Goal: Task Accomplishment & Management: Use online tool/utility

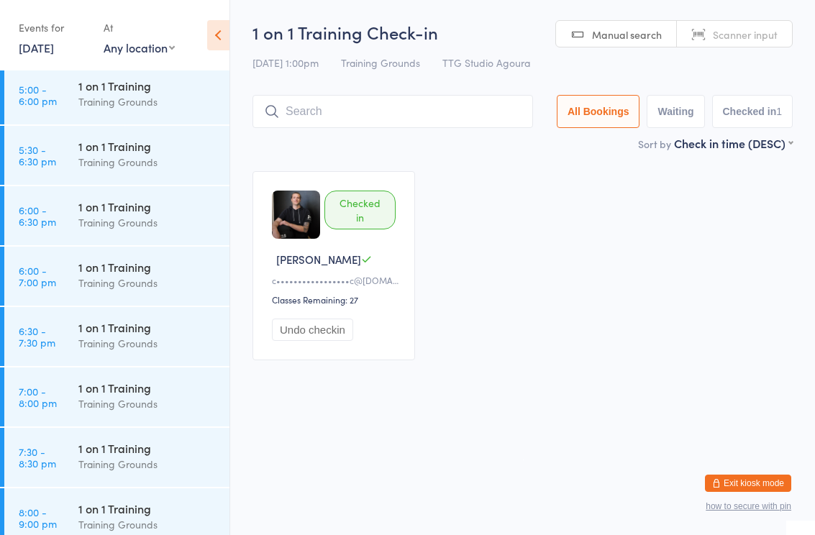
scroll to position [1480, 0]
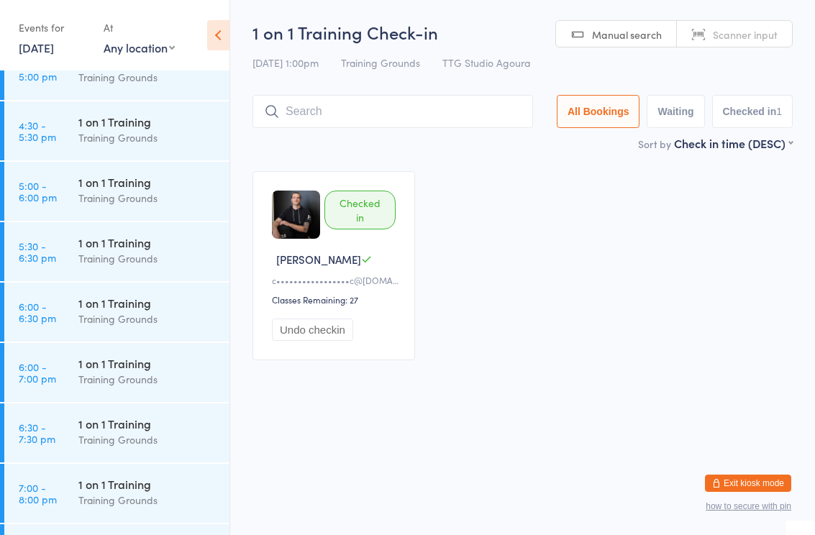
click at [117, 190] on div "1 on 1 Training" at bounding box center [147, 182] width 139 height 16
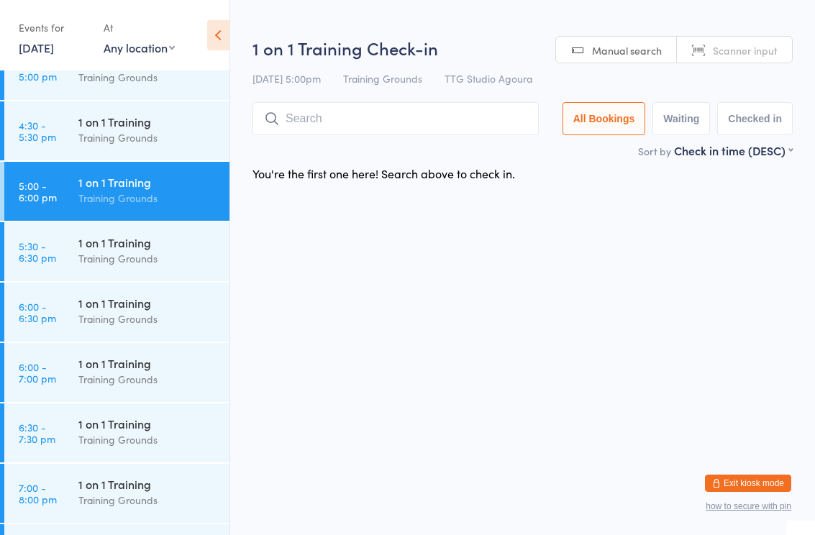
click at [355, 130] on input "search" at bounding box center [396, 118] width 286 height 33
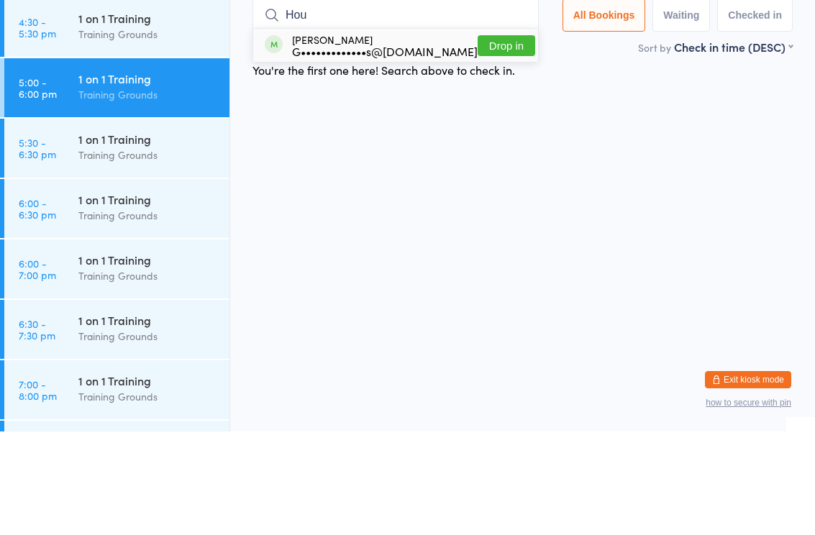
type input "Hou"
click at [393, 149] on div "G•••••••••••••s@[DOMAIN_NAME]" at bounding box center [385, 155] width 186 height 12
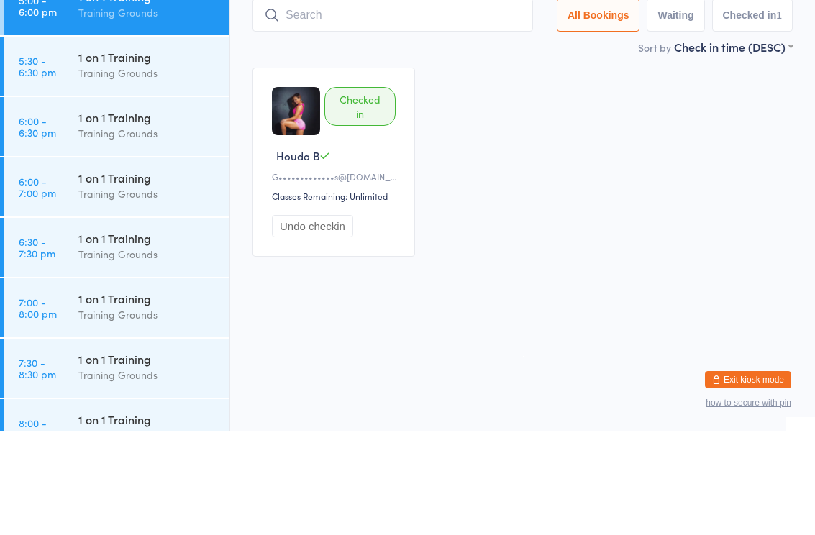
scroll to position [1561, 0]
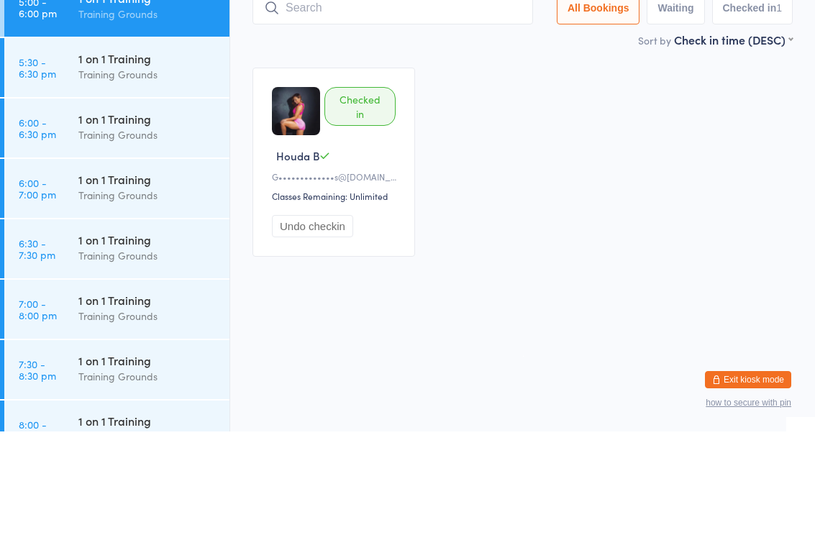
click at [122, 291] on div "Training Grounds" at bounding box center [147, 299] width 139 height 17
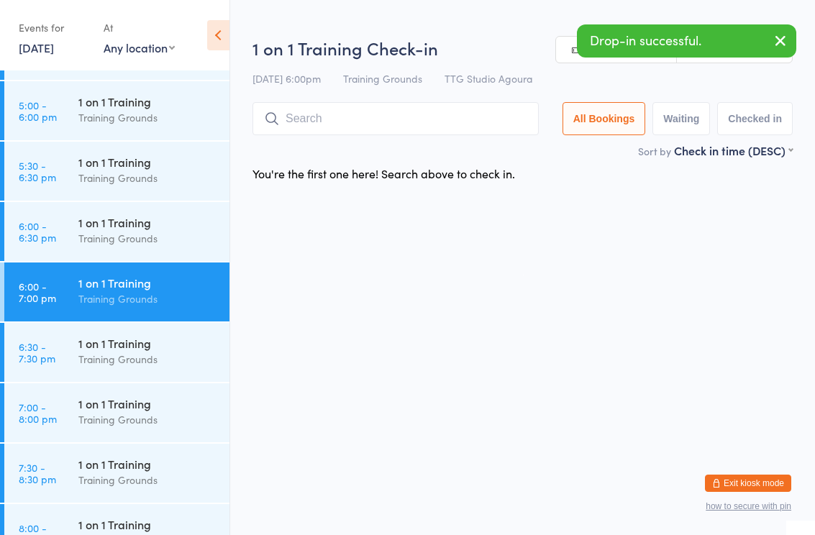
click at [321, 124] on input "search" at bounding box center [396, 118] width 286 height 33
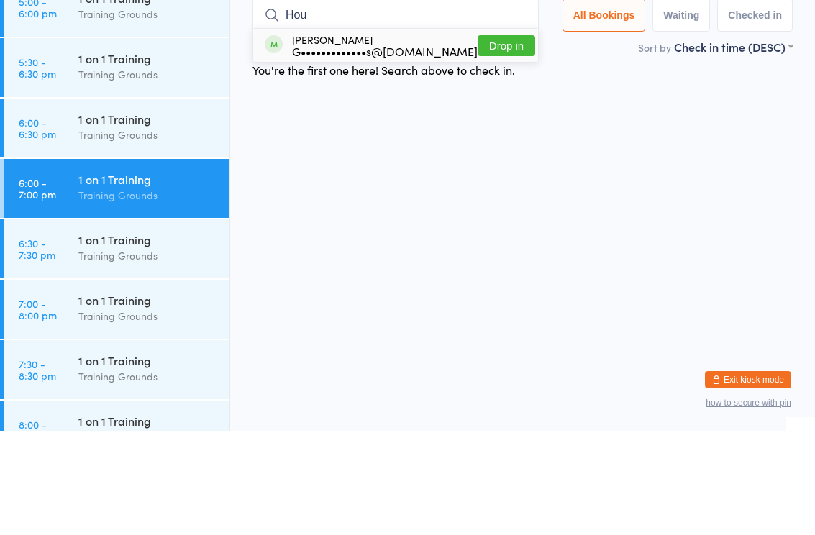
type input "Hou"
click at [404, 149] on div "G•••••••••••••s@[DOMAIN_NAME]" at bounding box center [385, 155] width 186 height 12
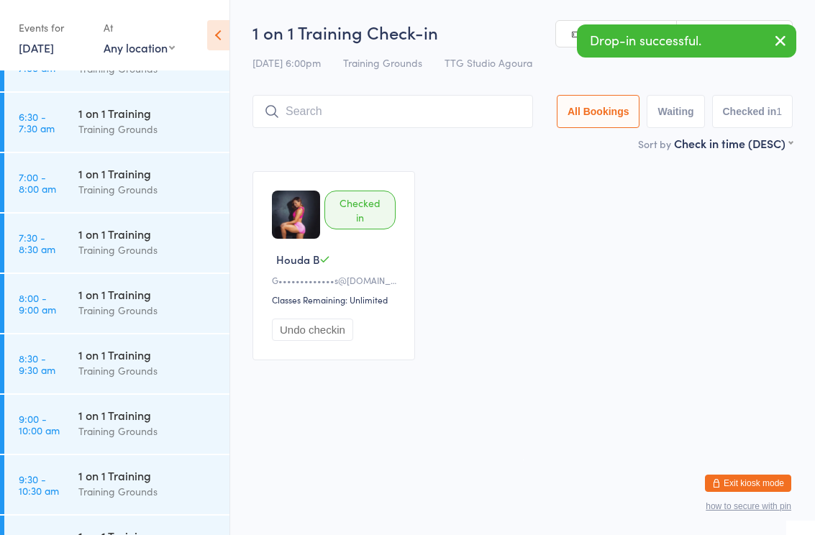
scroll to position [284, 0]
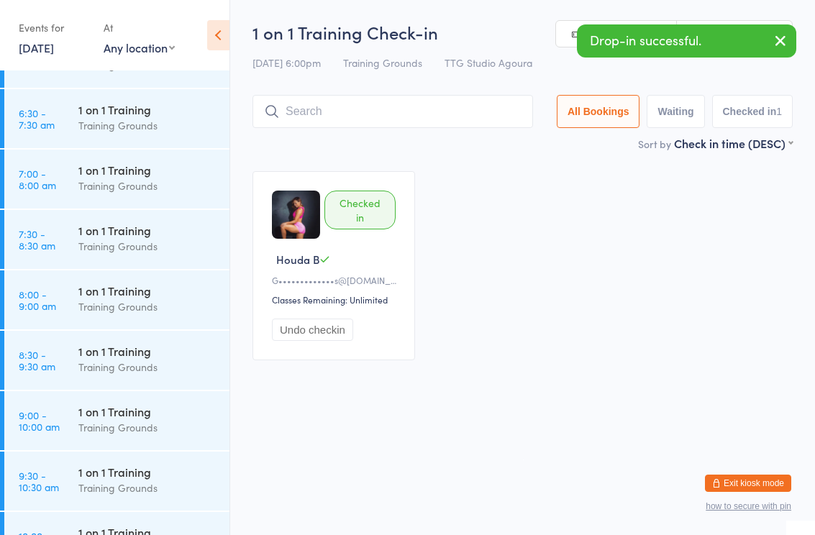
click at [105, 427] on div "Training Grounds" at bounding box center [147, 428] width 139 height 17
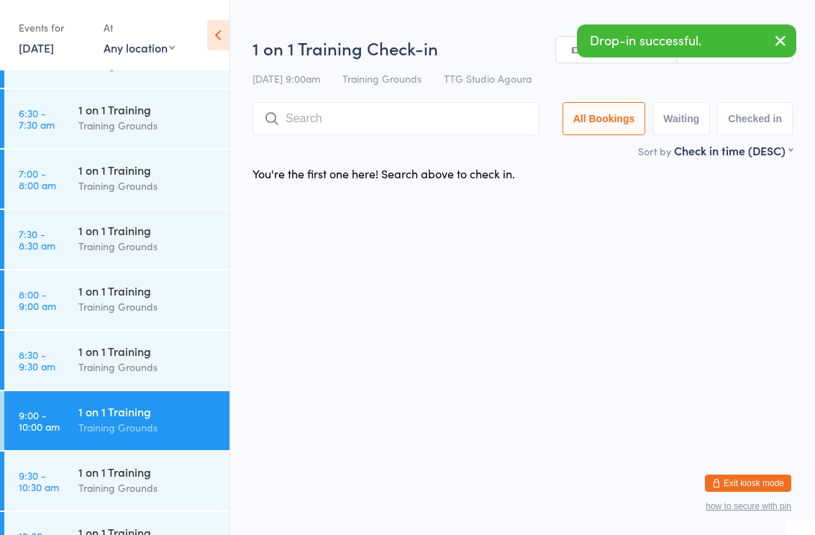
click at [366, 117] on input "search" at bounding box center [396, 118] width 286 height 33
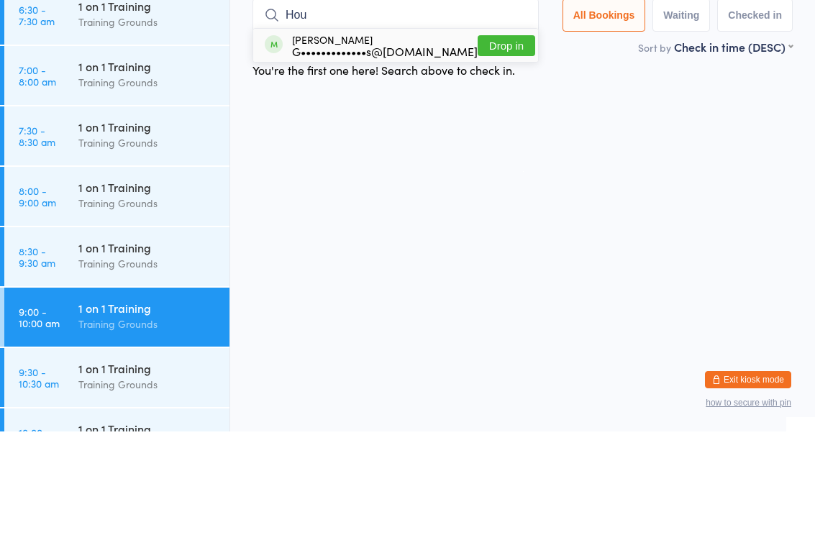
type input "Hou"
click at [384, 149] on div "G•••••••••••••s@[DOMAIN_NAME]" at bounding box center [385, 155] width 186 height 12
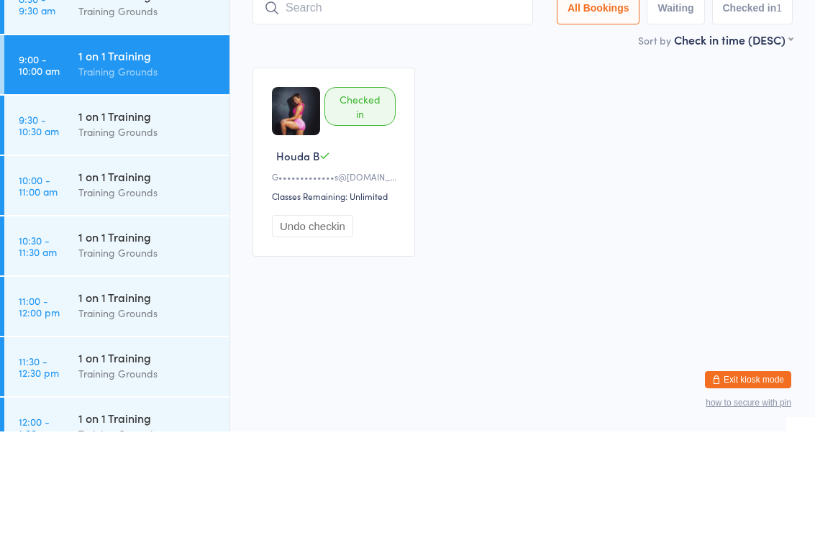
scroll to position [538, 0]
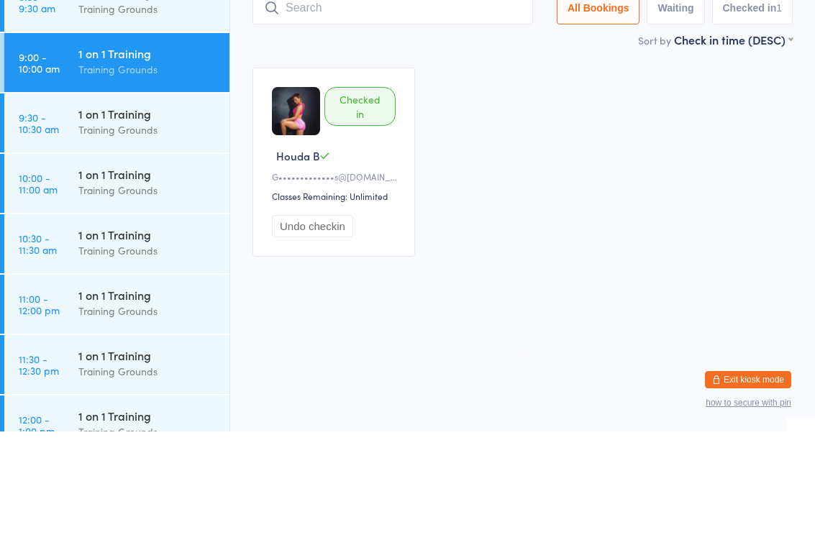
click at [100, 286] on div "Training Grounds" at bounding box center [147, 294] width 139 height 17
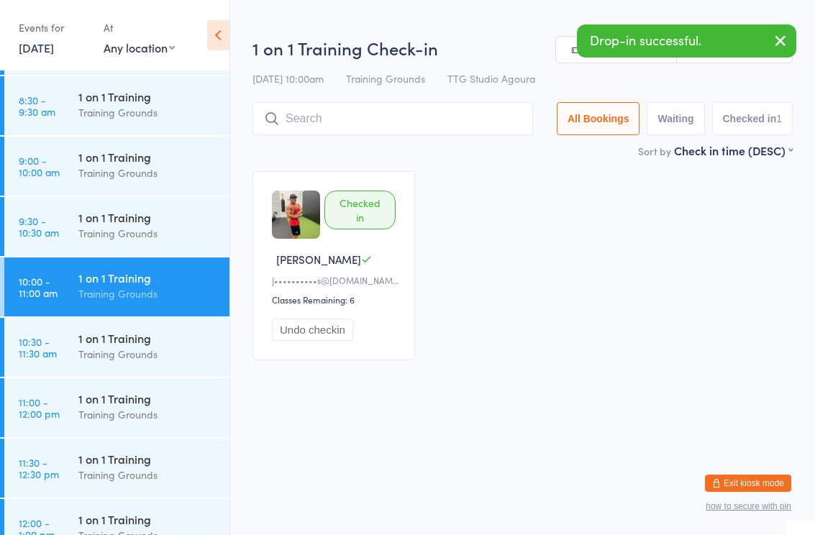
click at [332, 127] on input "search" at bounding box center [393, 118] width 281 height 33
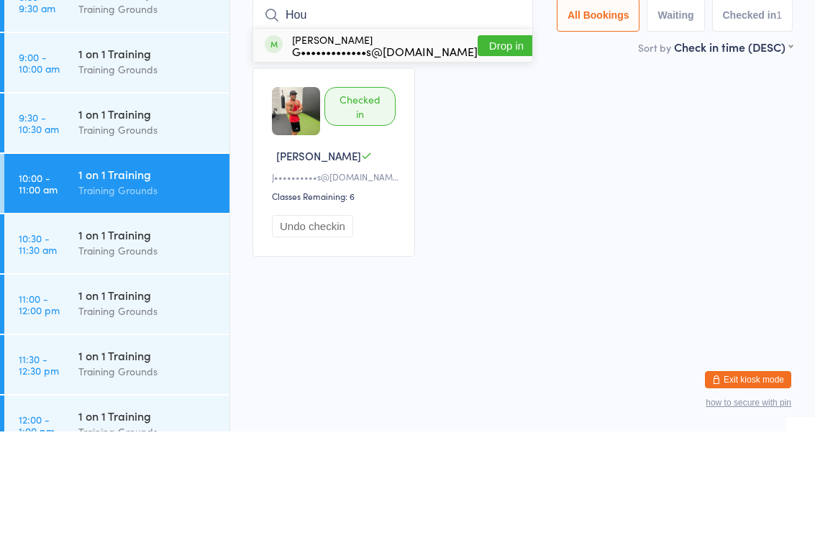
type input "Hou"
click at [392, 149] on div "G•••••••••••••s@[DOMAIN_NAME]" at bounding box center [385, 155] width 186 height 12
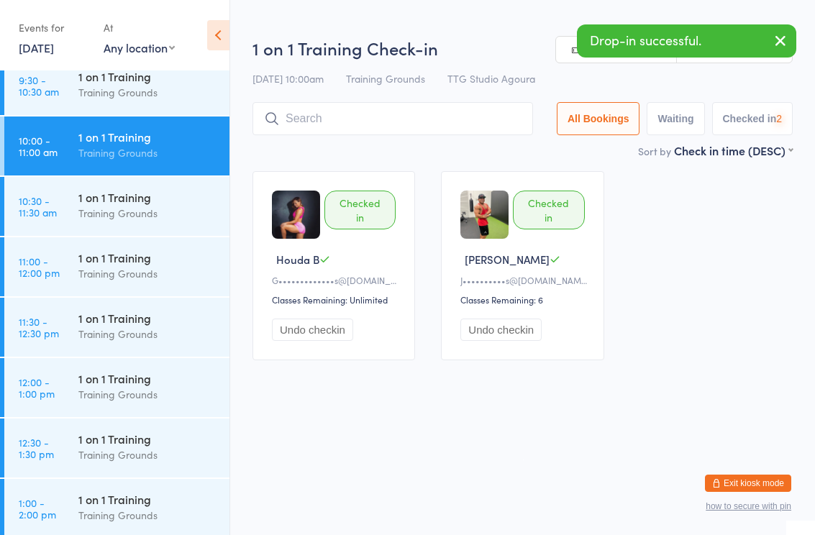
scroll to position [685, 0]
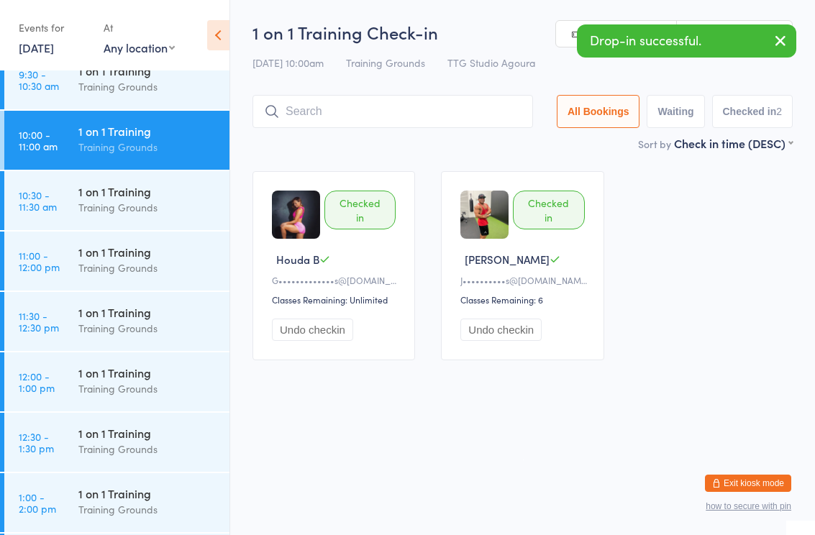
click at [131, 271] on div "Training Grounds" at bounding box center [147, 268] width 139 height 17
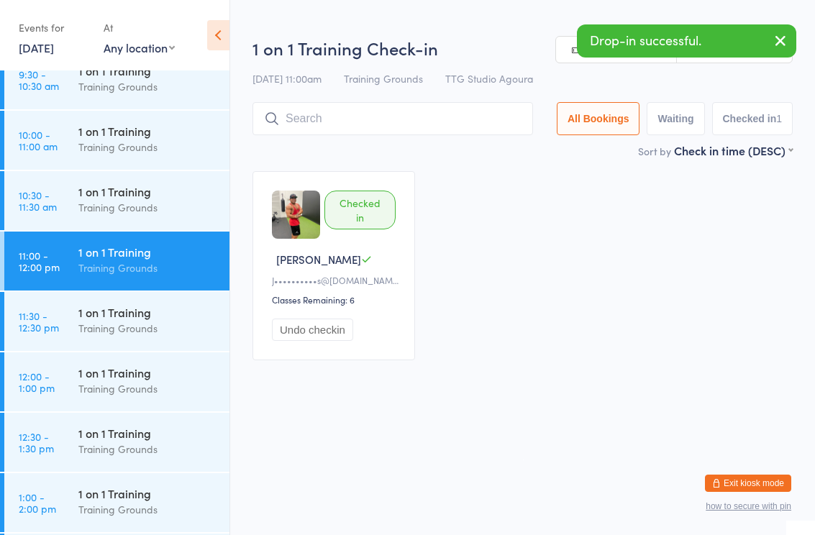
click at [359, 122] on input "search" at bounding box center [393, 118] width 281 height 33
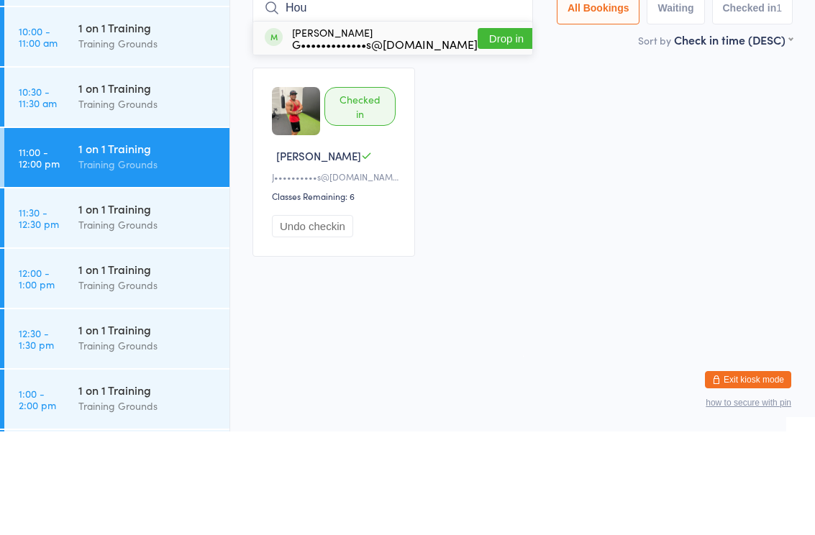
type input "Hou"
click at [403, 142] on div "G•••••••••••••s@[DOMAIN_NAME]" at bounding box center [385, 148] width 186 height 12
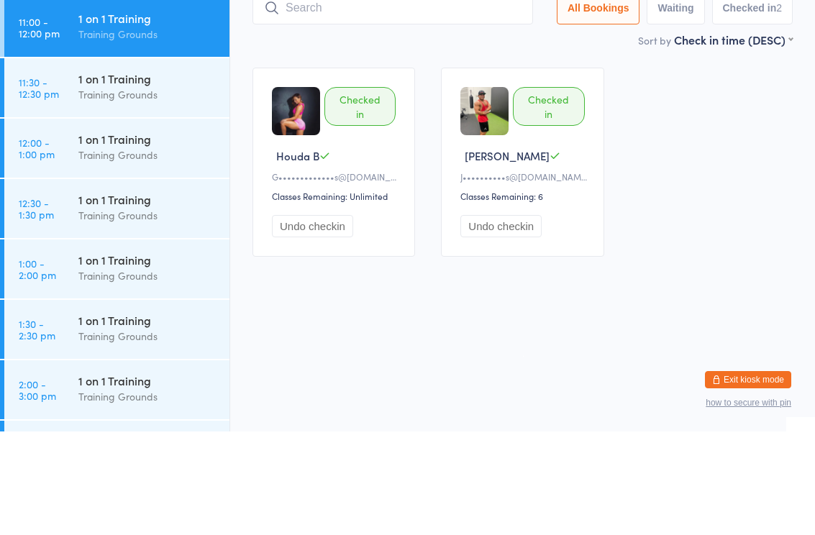
scroll to position [816, 0]
click at [153, 250] on div "Training Grounds" at bounding box center [147, 258] width 139 height 17
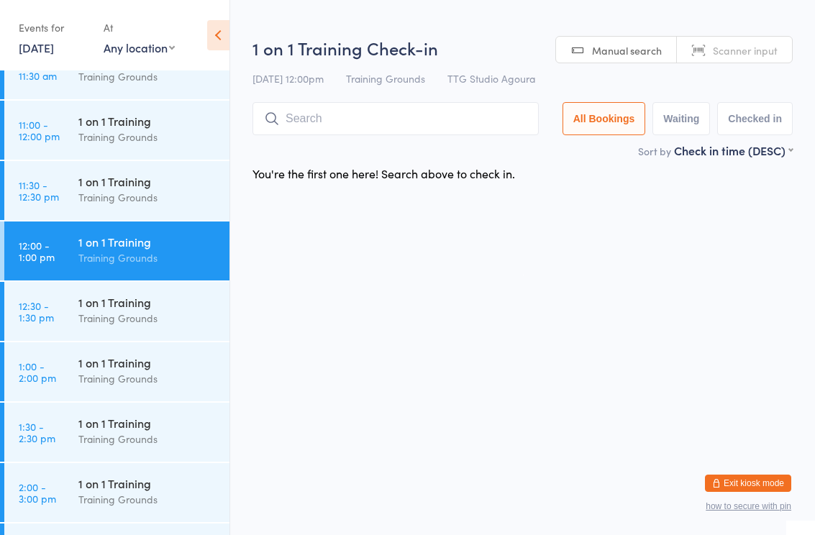
click at [344, 122] on input "search" at bounding box center [396, 118] width 286 height 33
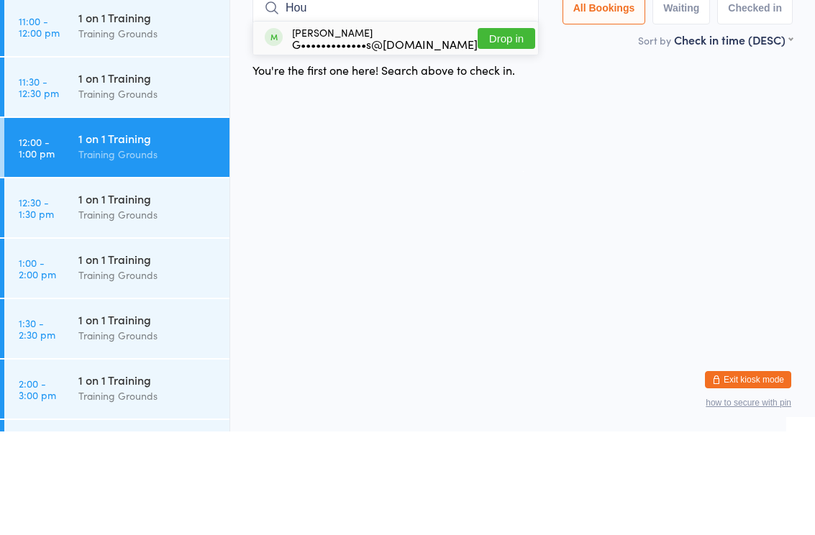
type input "Hou"
click at [354, 142] on div "G•••••••••••••s@[DOMAIN_NAME]" at bounding box center [385, 148] width 186 height 12
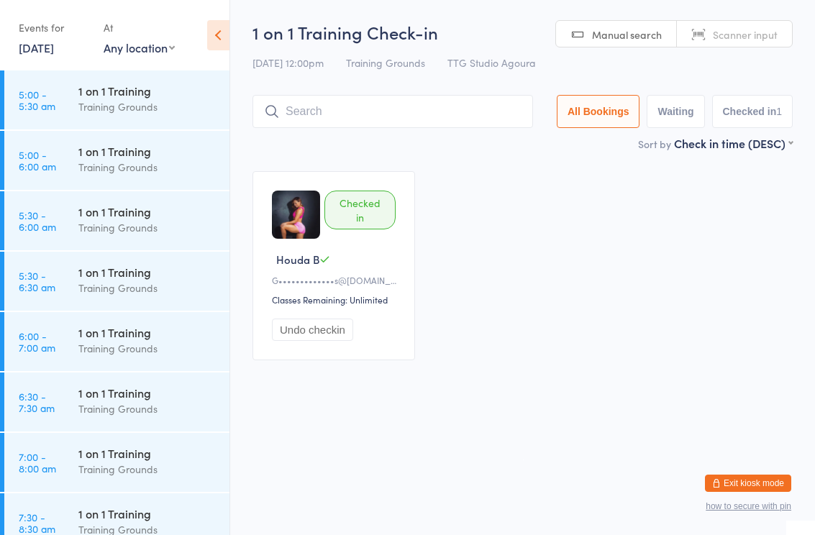
click at [515, 422] on html "You have now entered Kiosk Mode. Members will be able to check themselves in us…" at bounding box center [407, 267] width 815 height 535
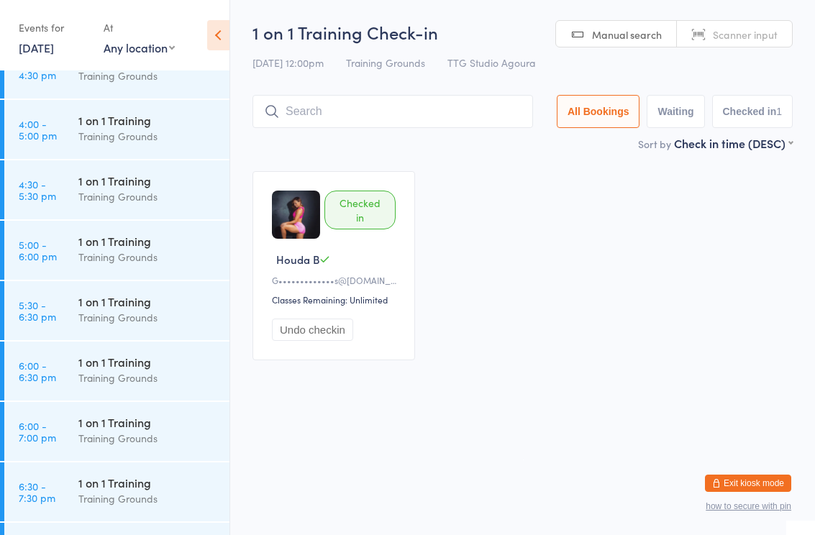
scroll to position [1426, 0]
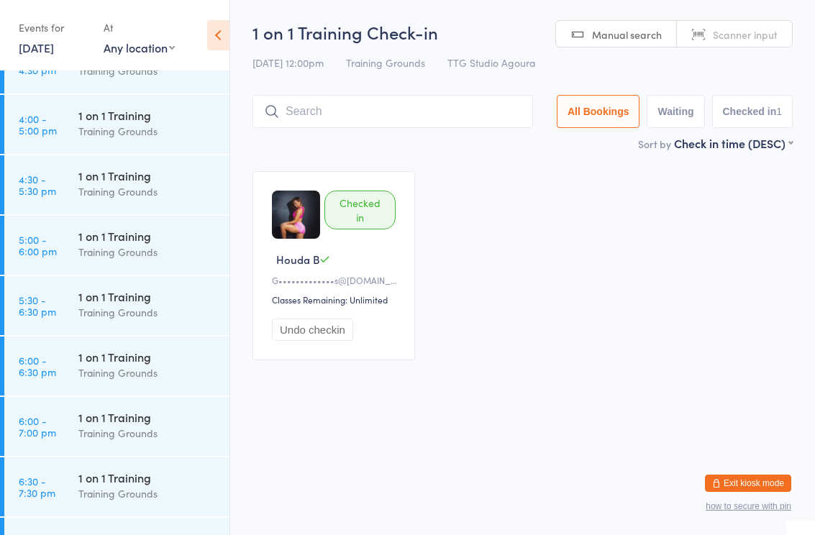
click at [151, 310] on div "Training Grounds" at bounding box center [147, 312] width 139 height 17
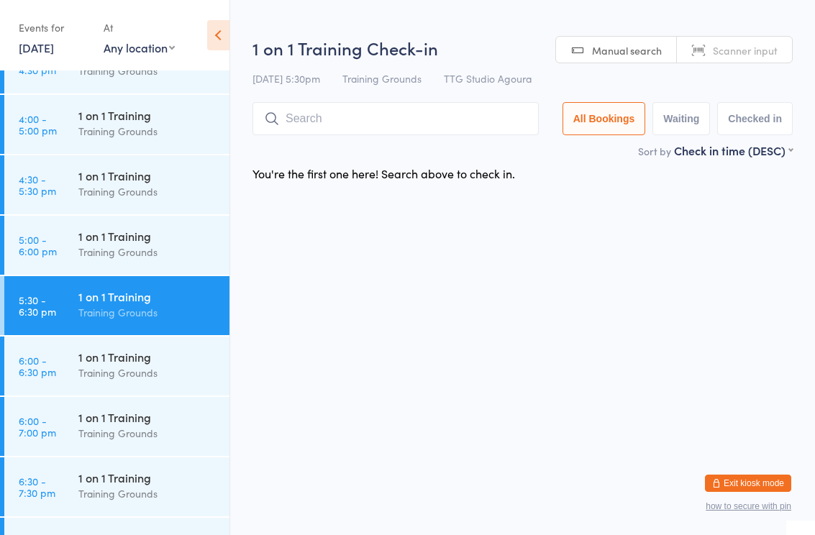
click at [161, 262] on div "1 on 1 Training Training Grounds" at bounding box center [153, 244] width 151 height 57
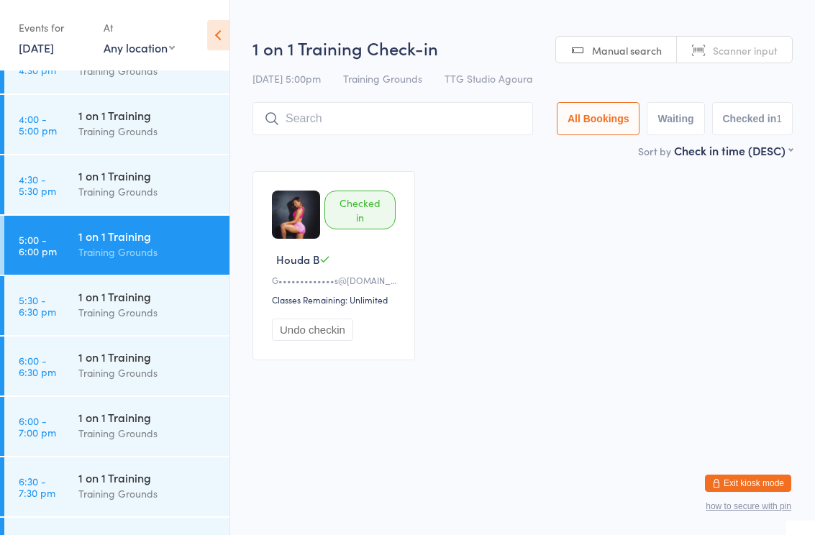
click at [158, 181] on div "1 on 1 Training" at bounding box center [147, 176] width 139 height 16
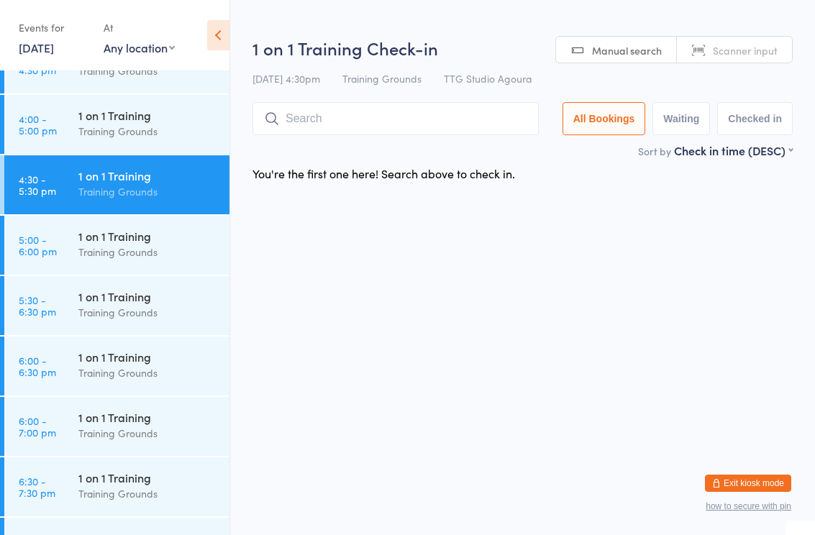
click at [150, 304] on div "1 on 1 Training" at bounding box center [147, 297] width 139 height 16
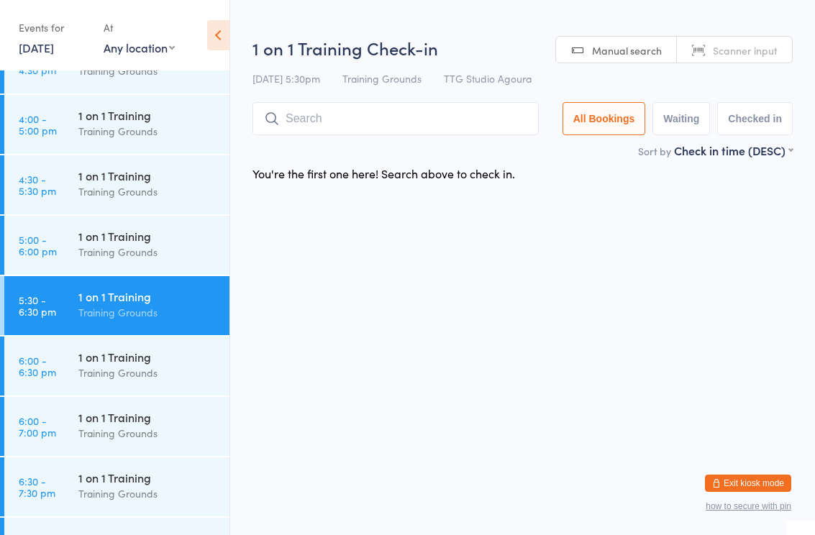
click at [132, 377] on div "Training Grounds" at bounding box center [147, 373] width 139 height 17
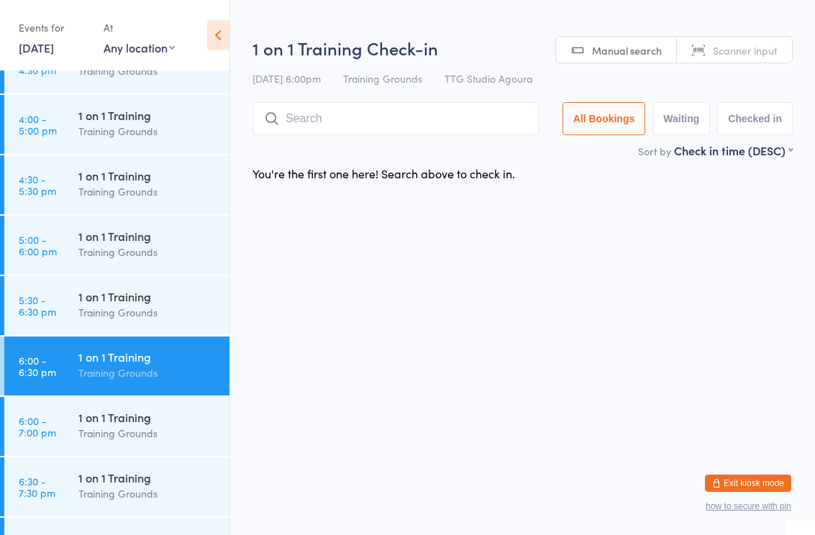
click at [151, 298] on div "1 on 1 Training" at bounding box center [147, 297] width 139 height 16
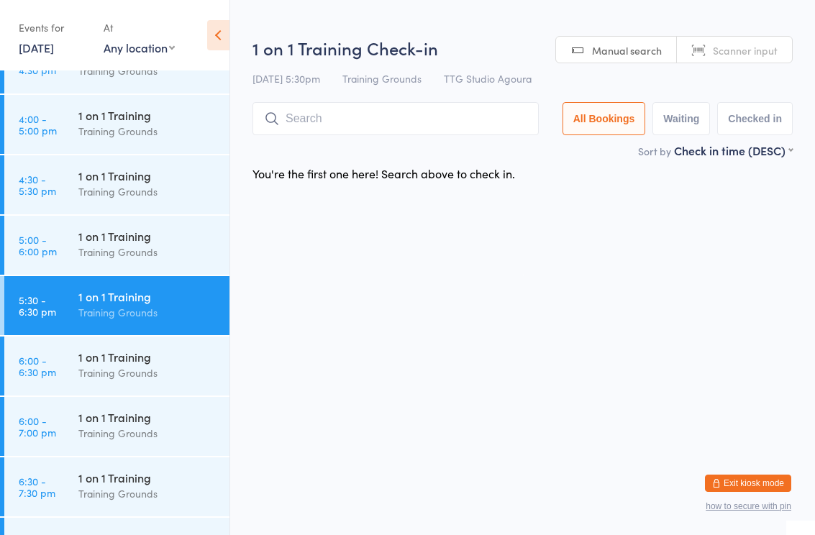
click at [369, 126] on input "search" at bounding box center [396, 118] width 286 height 33
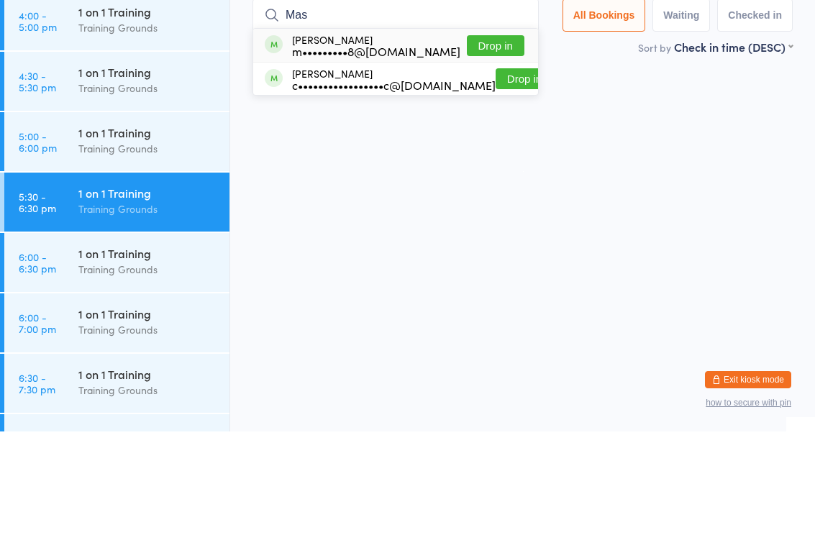
type input "Mas"
click at [497, 139] on button "Drop in" at bounding box center [496, 149] width 58 height 21
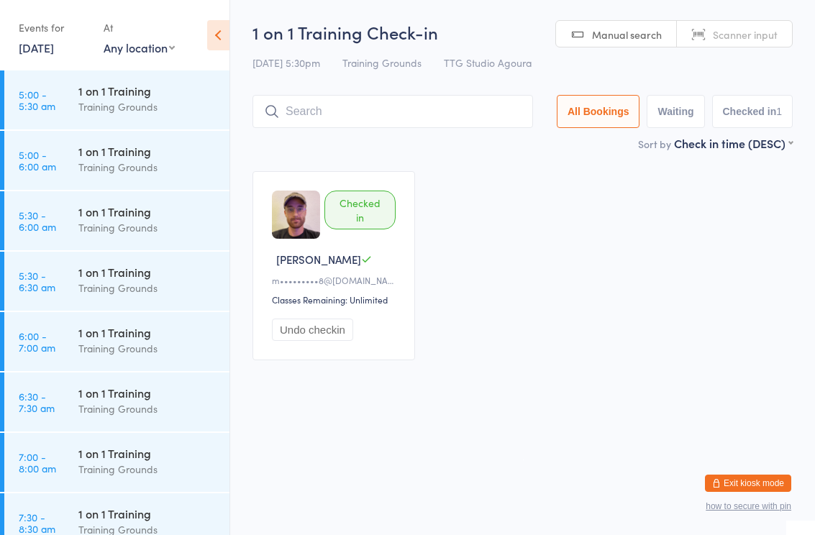
click at [307, 404] on html "You have now entered Kiosk Mode. Members will be able to check themselves in us…" at bounding box center [407, 267] width 815 height 535
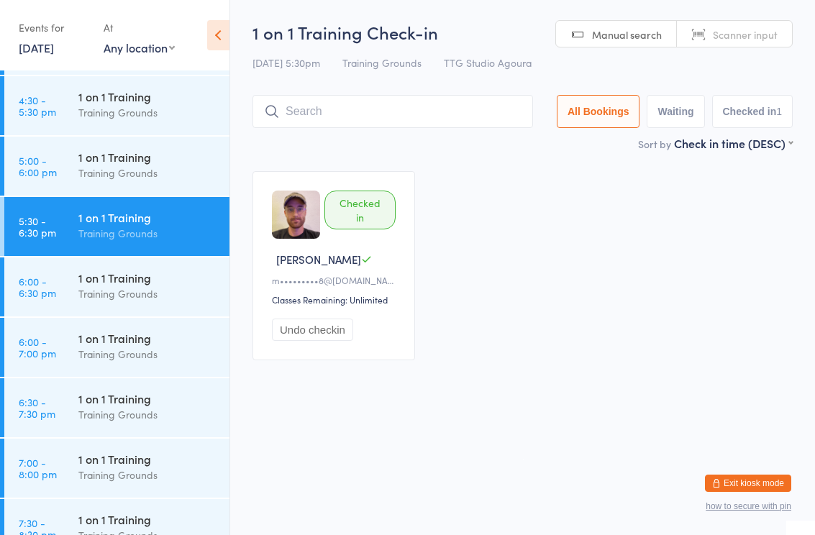
scroll to position [1504, 0]
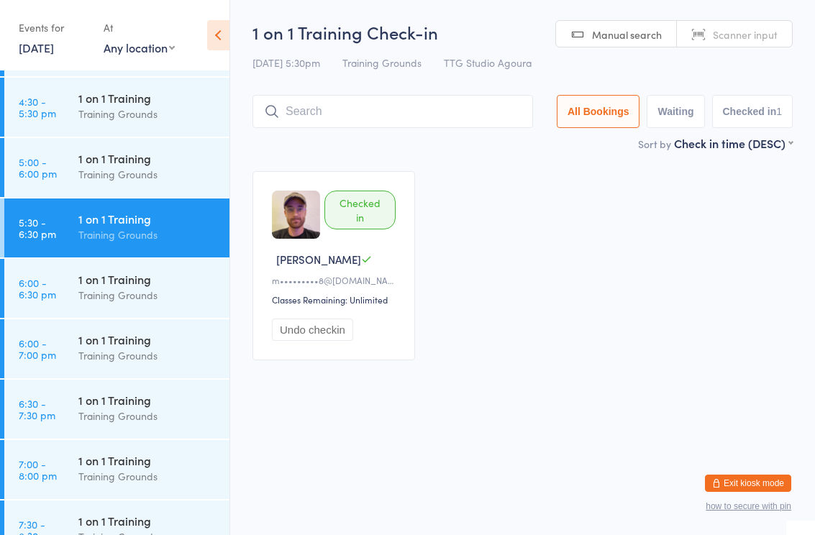
click at [302, 104] on input "search" at bounding box center [393, 111] width 281 height 33
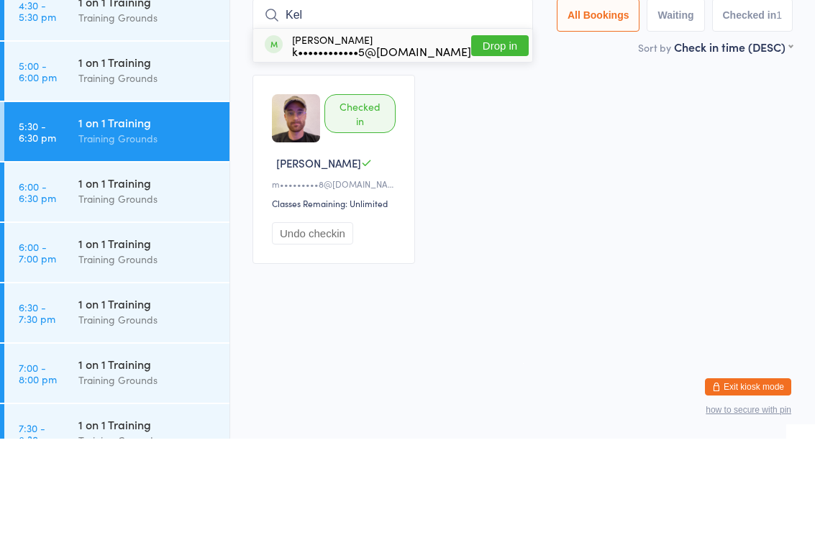
type input "Kel"
click at [506, 132] on button "Drop in" at bounding box center [500, 142] width 58 height 21
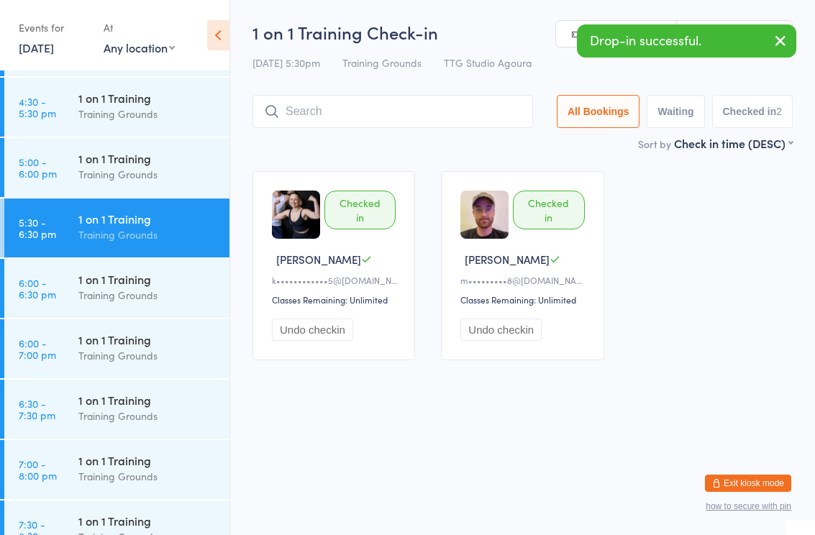
click at [120, 299] on div "Training Grounds" at bounding box center [147, 295] width 139 height 17
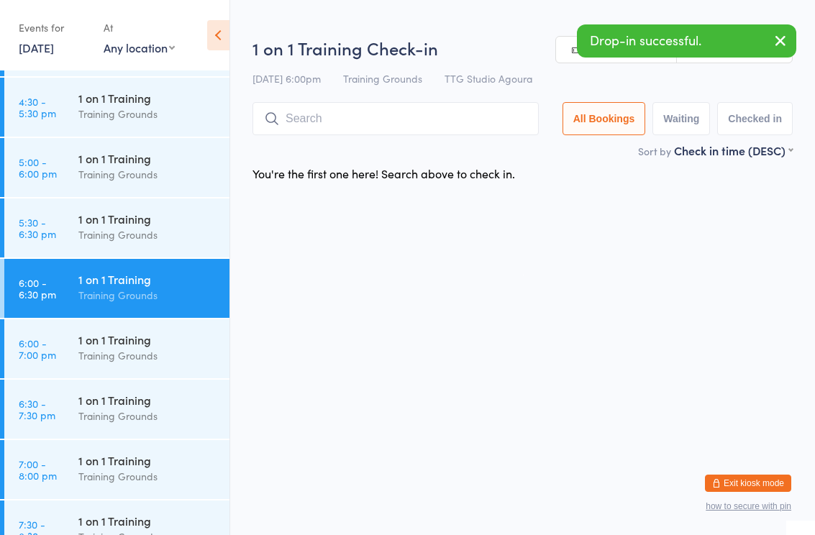
click at [146, 342] on div "1 on 1 Training" at bounding box center [147, 340] width 139 height 16
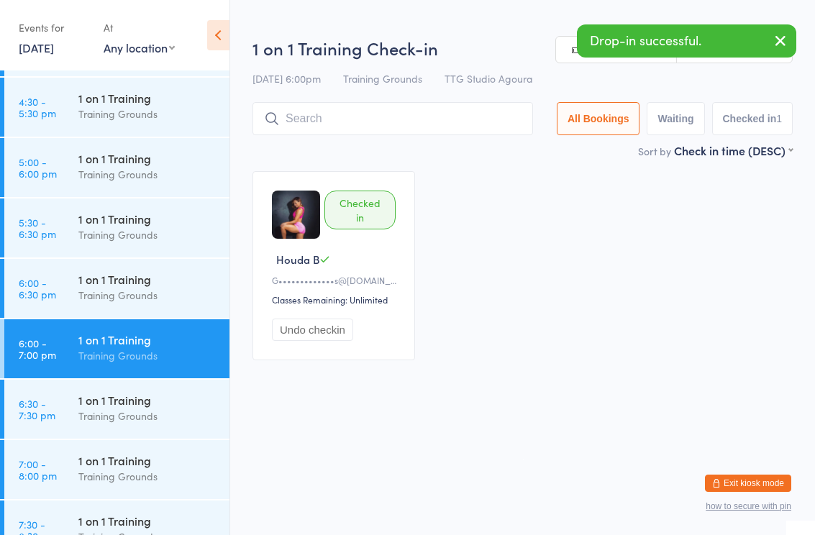
click at [161, 422] on div "Training Grounds" at bounding box center [147, 416] width 139 height 17
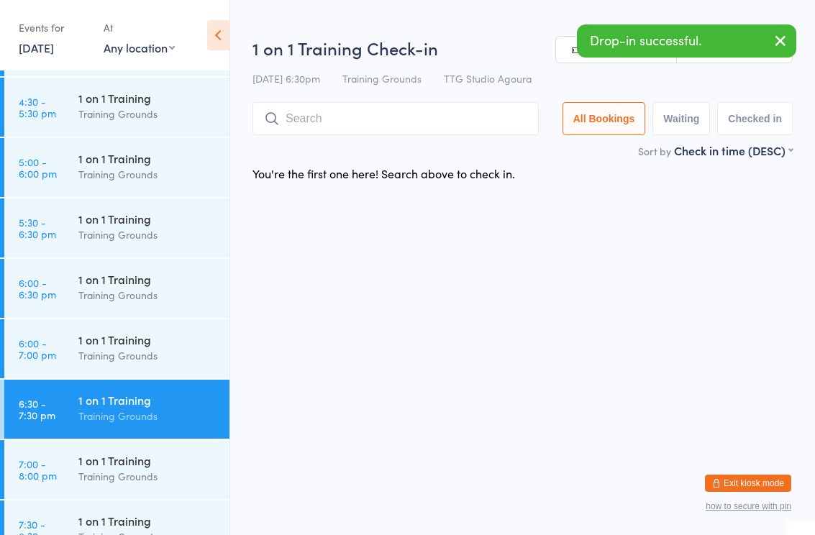
click at [314, 124] on input "search" at bounding box center [396, 118] width 286 height 33
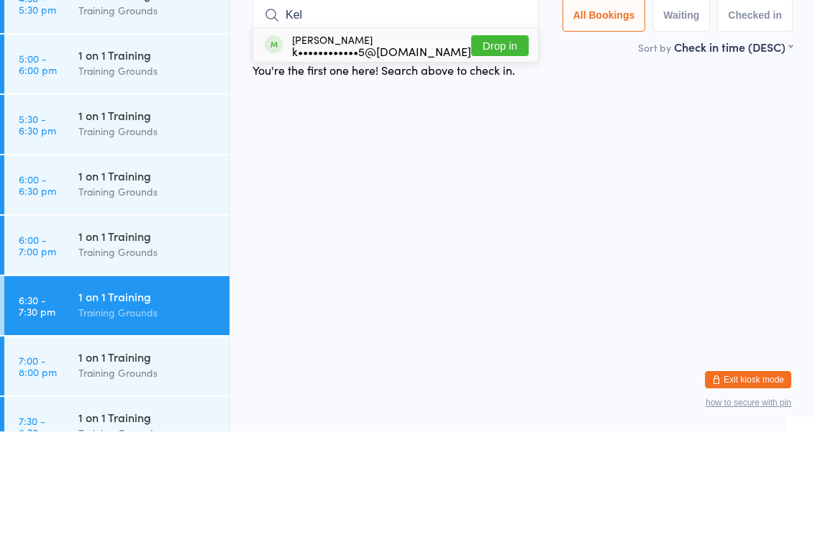
type input "Kel"
click at [497, 139] on button "Drop in" at bounding box center [500, 149] width 58 height 21
